Goal: Check status

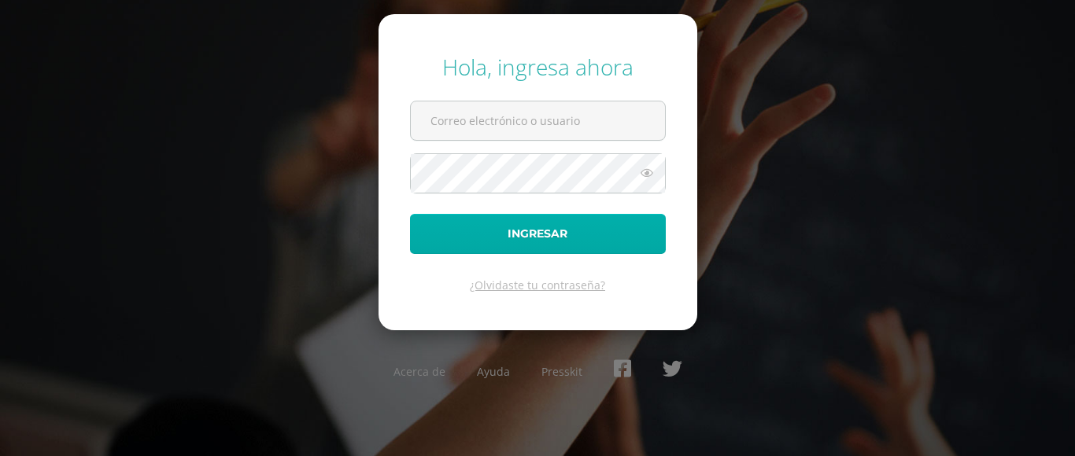
type input "201924@colegioelfaro.edu.gt"
click at [519, 238] on button "Ingresar" at bounding box center [538, 234] width 256 height 40
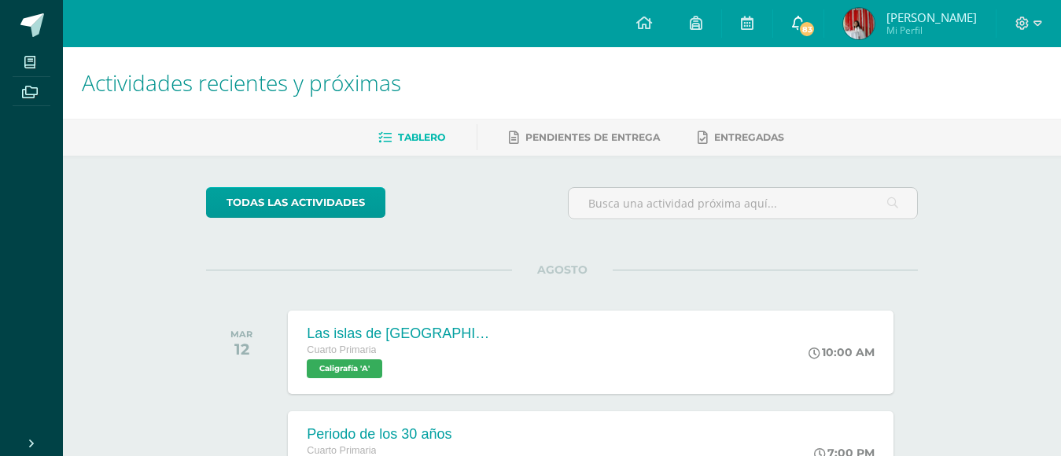
click at [802, 27] on span "83" at bounding box center [807, 28] width 17 height 17
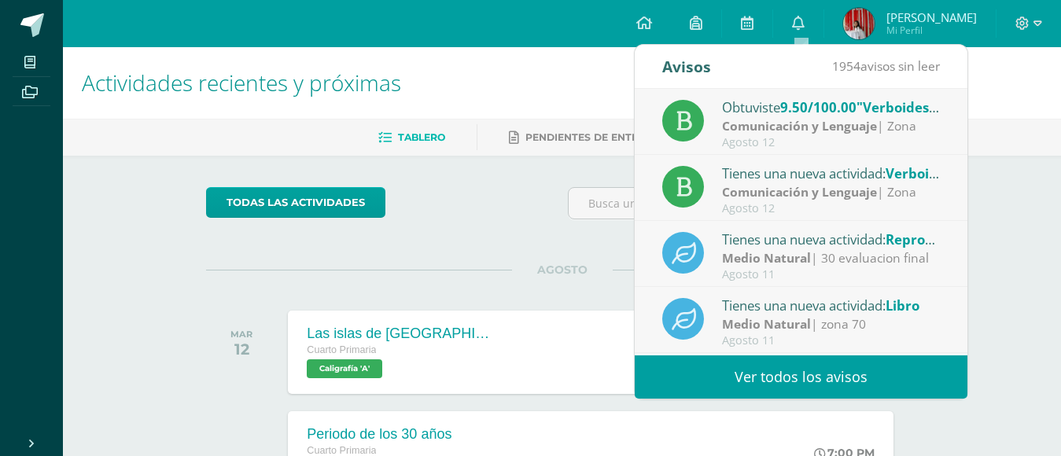
click at [906, 25] on span "Mi Perfil" at bounding box center [932, 30] width 90 height 13
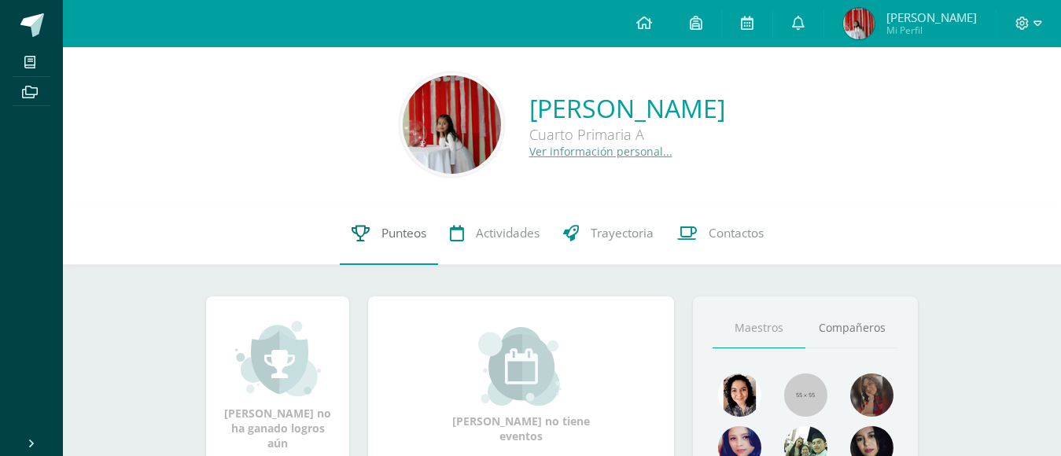
click at [360, 244] on link "Punteos" at bounding box center [389, 233] width 98 height 63
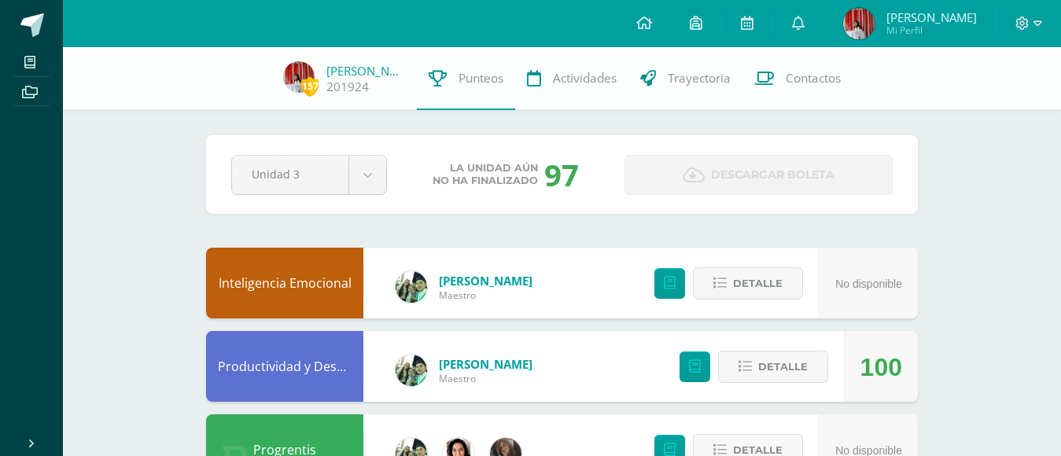
click at [733, 169] on span "Descargar boleta" at bounding box center [773, 175] width 124 height 39
click at [733, 176] on span "Descargar boleta" at bounding box center [773, 175] width 124 height 39
